Goal: Find contact information: Find contact information

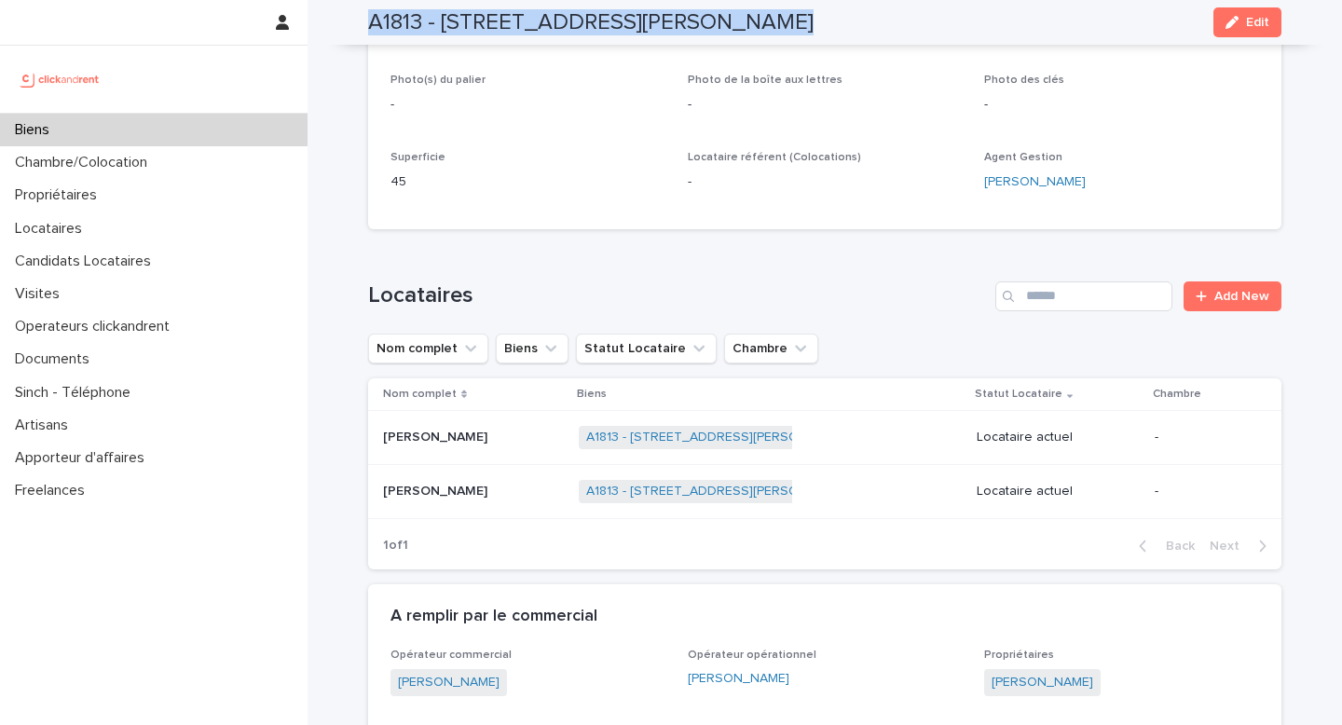
scroll to position [456, 0]
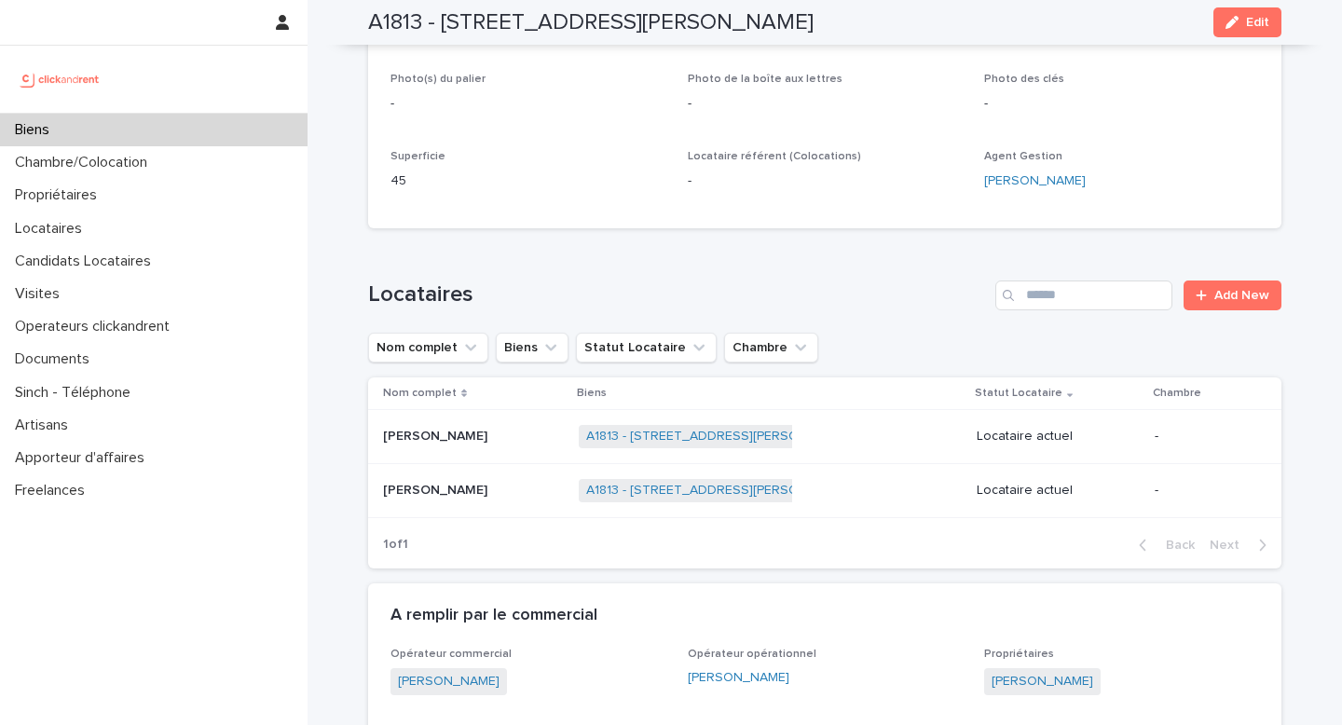
click at [502, 475] on div "[PERSON_NAME] [PERSON_NAME]" at bounding box center [473, 490] width 181 height 31
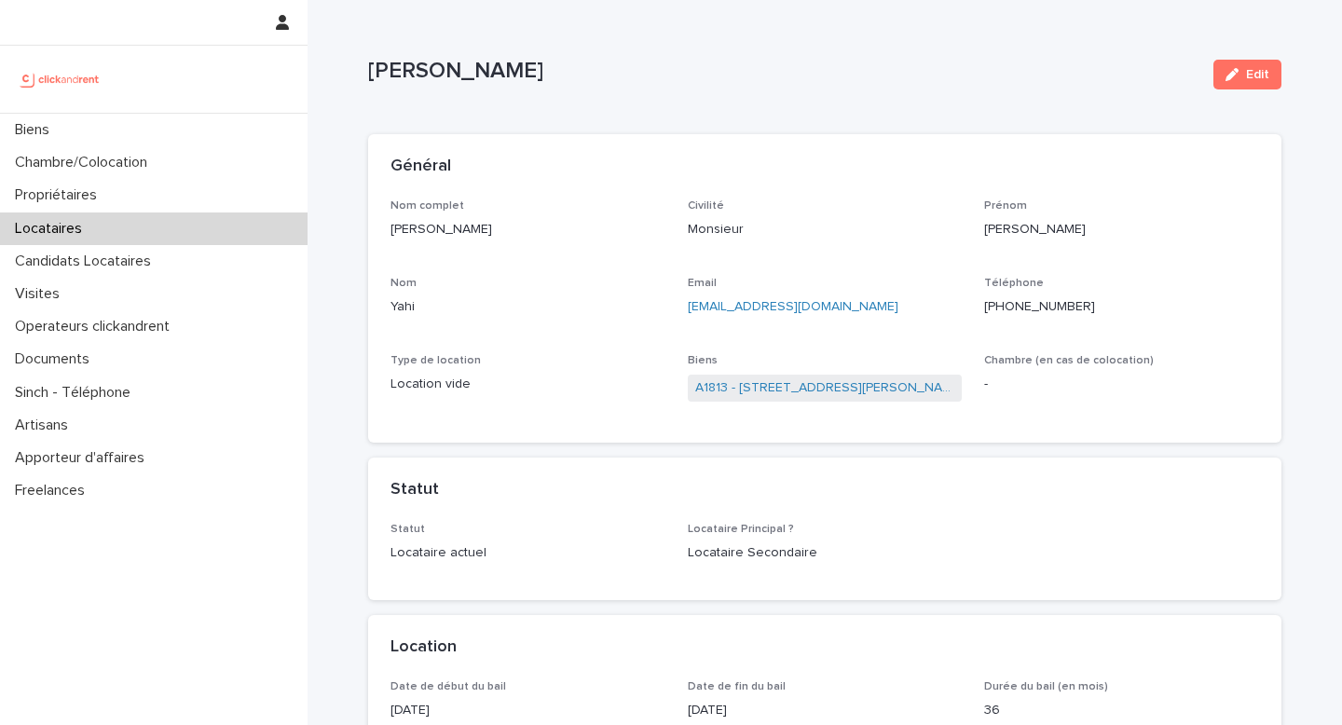
click at [440, 232] on p "[PERSON_NAME]" at bounding box center [528, 230] width 275 height 20
copy p "[PERSON_NAME]"
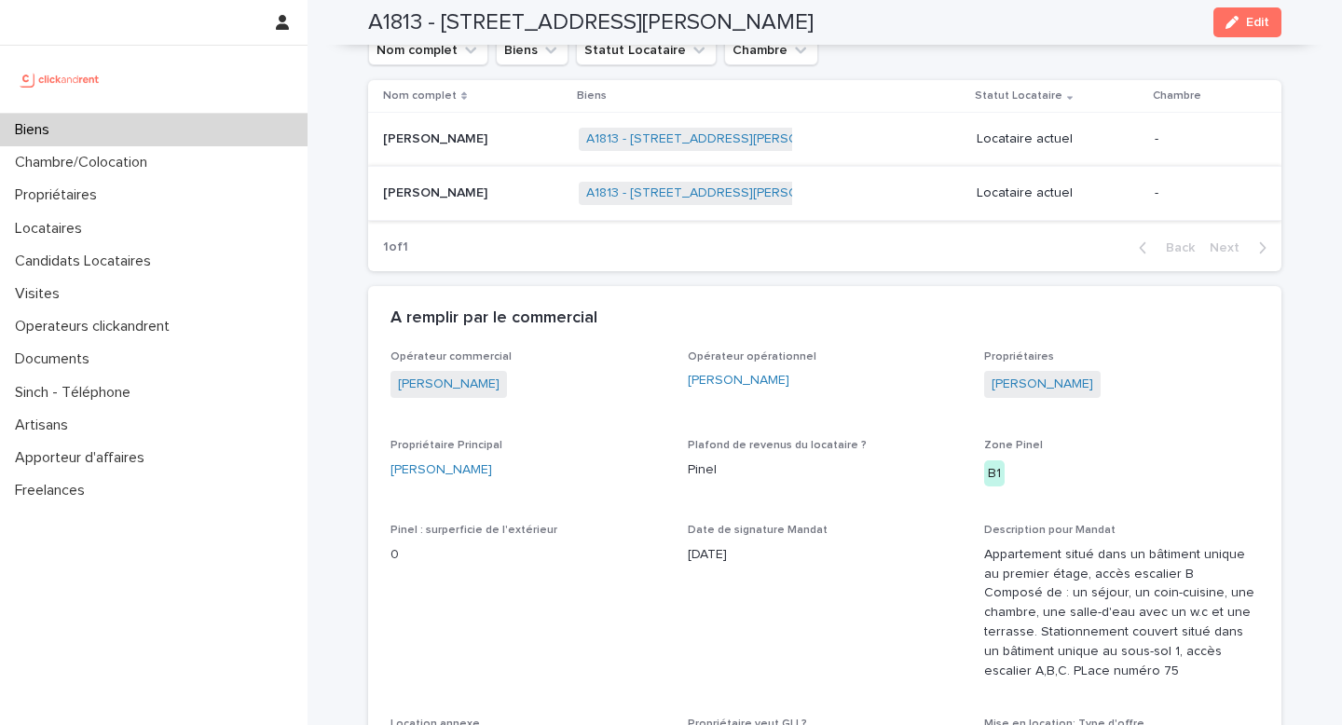
scroll to position [732, 0]
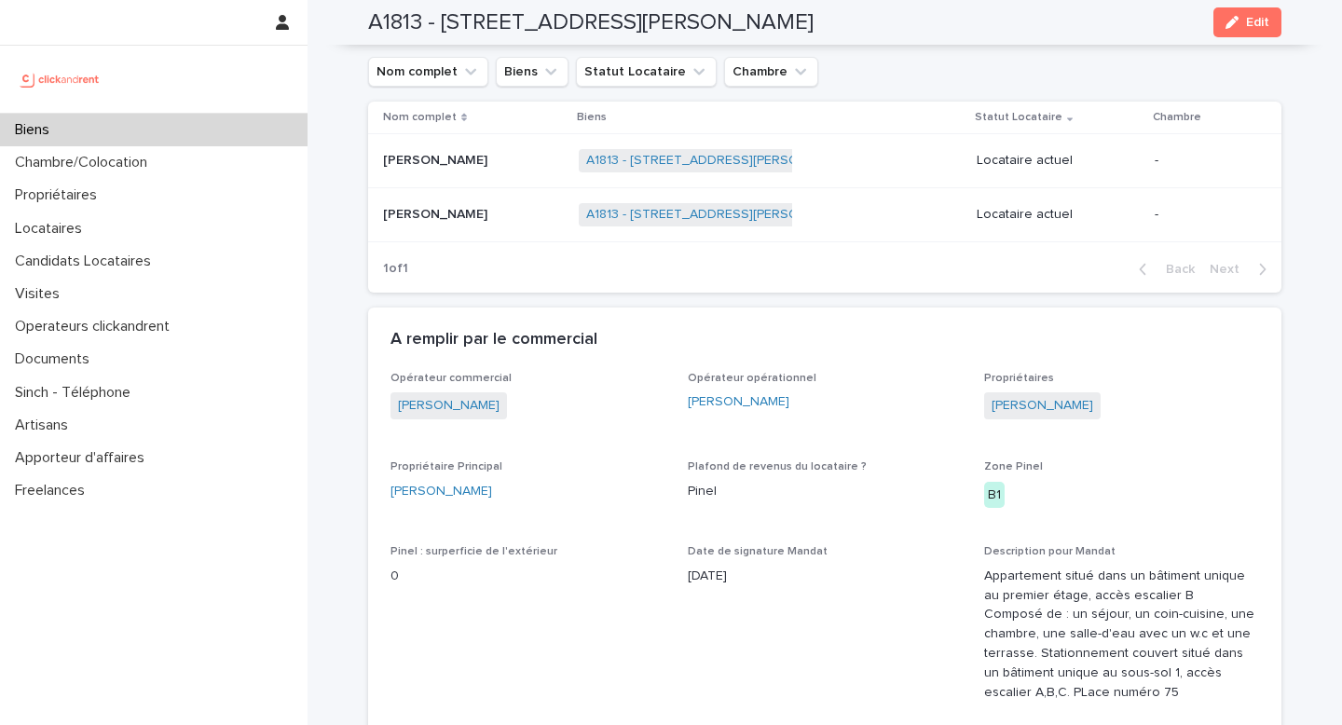
click at [456, 169] on p "[PERSON_NAME]" at bounding box center [437, 159] width 108 height 20
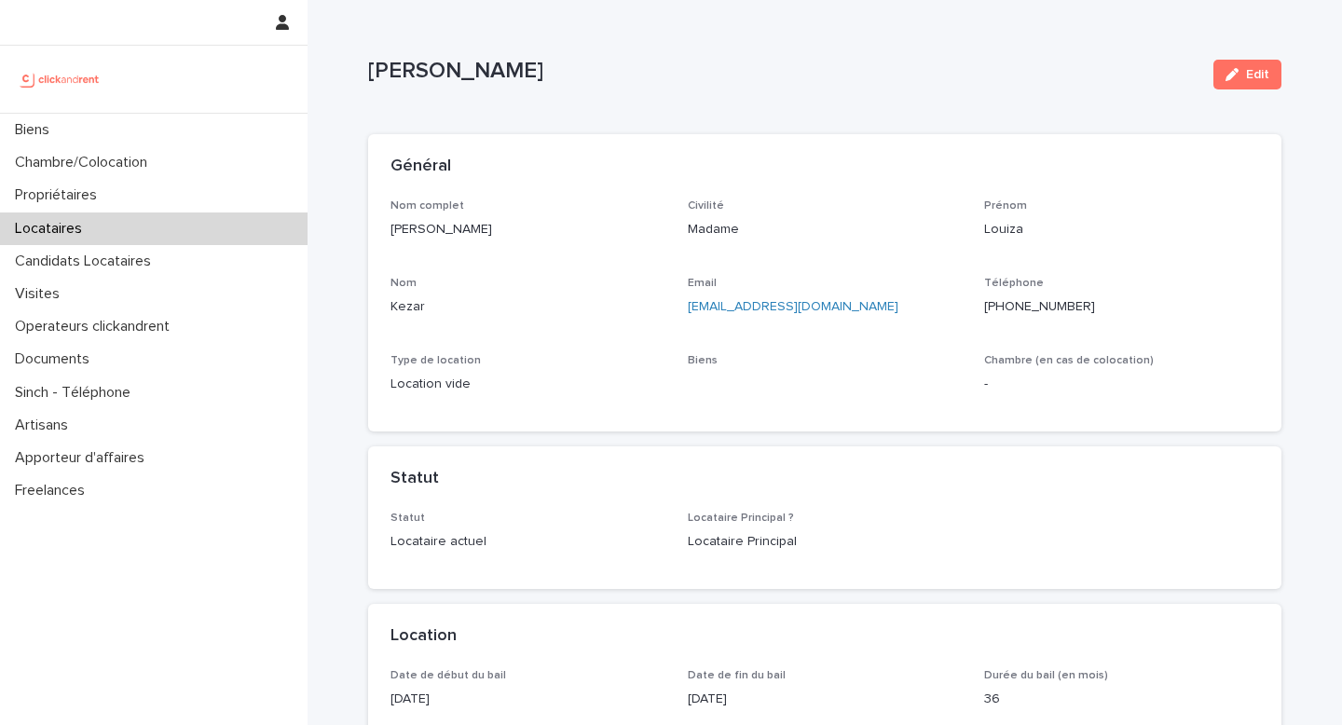
click at [461, 224] on p "[PERSON_NAME]" at bounding box center [528, 230] width 275 height 20
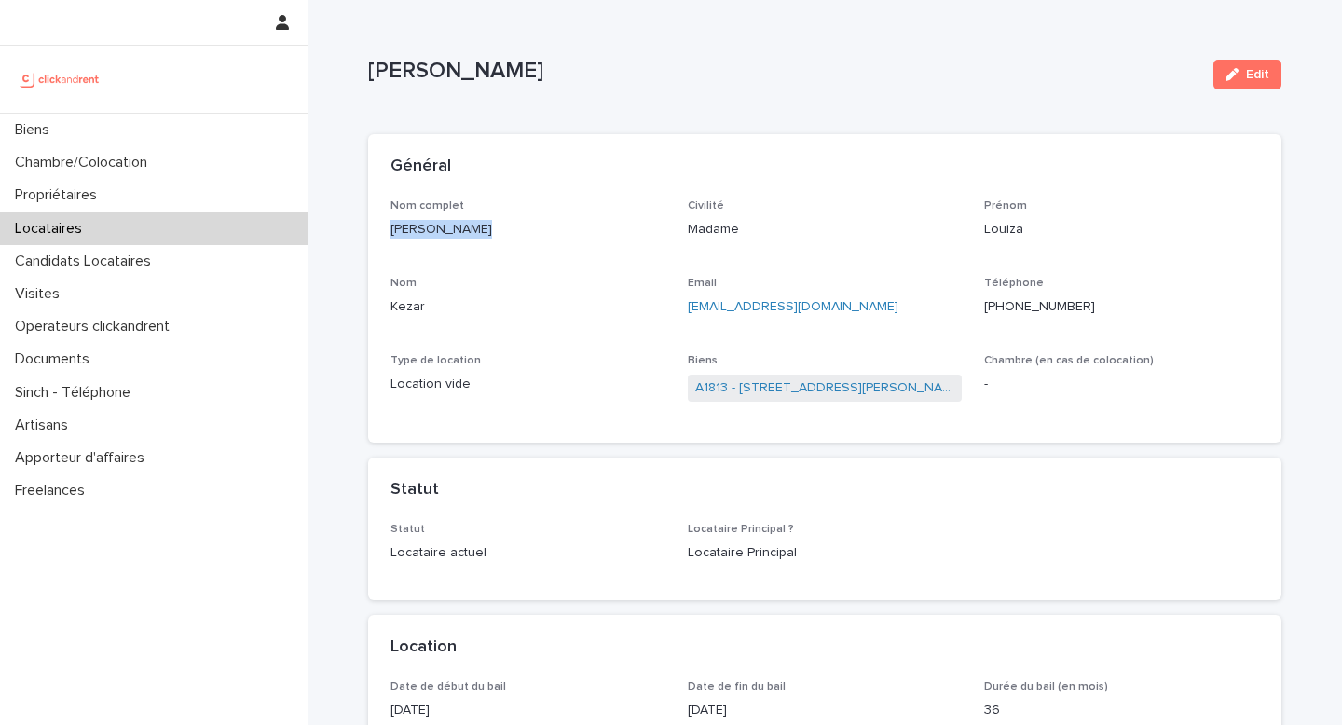
copy p "[PERSON_NAME]"
